Goal: Transaction & Acquisition: Purchase product/service

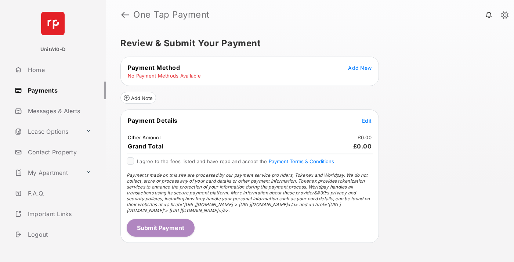
click at [360, 68] on span "Add New" at bounding box center [360, 68] width 24 height 6
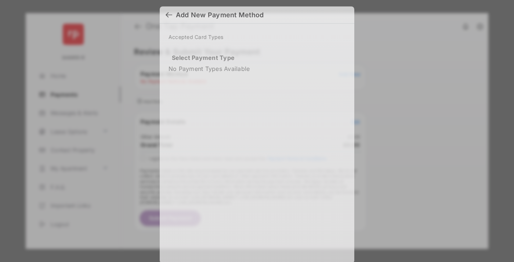
scroll to position [6, 0]
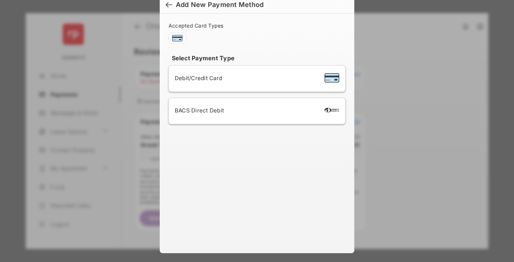
click at [256, 111] on div "BACS Direct Debit" at bounding box center [257, 111] width 165 height 14
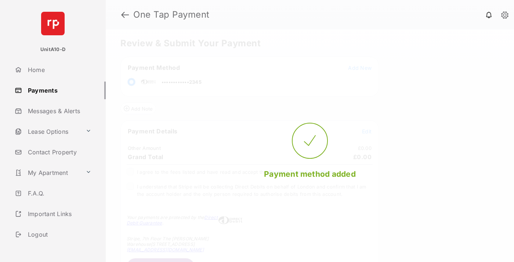
click at [367, 131] on span "Edit" at bounding box center [367, 131] width 10 height 6
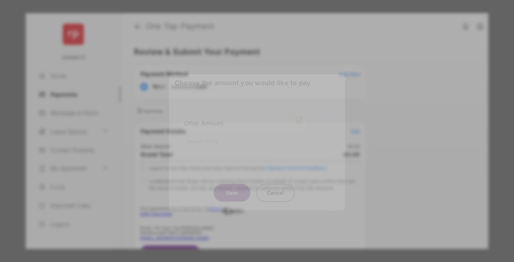
click at [243, 121] on div "Other Amount" at bounding box center [243, 122] width 119 height 12
type input "**"
click at [232, 184] on button "Save" at bounding box center [232, 193] width 37 height 18
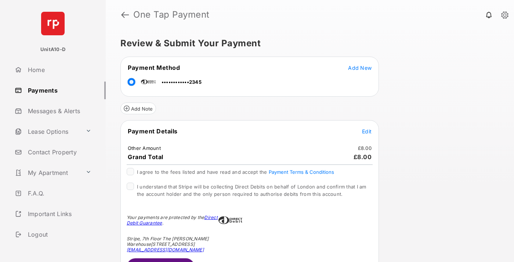
click at [367, 131] on span "Edit" at bounding box center [367, 131] width 10 height 6
click at [160, 260] on button "Submit Payment" at bounding box center [161, 267] width 68 height 18
